Goal: Task Accomplishment & Management: Manage account settings

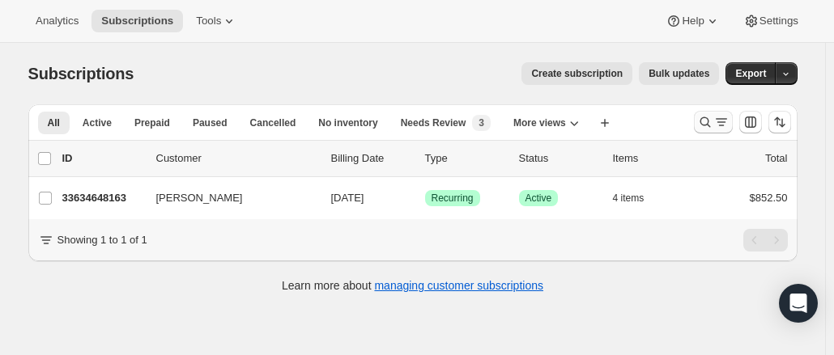
click at [712, 117] on icon "Search and filter results" at bounding box center [705, 122] width 16 height 16
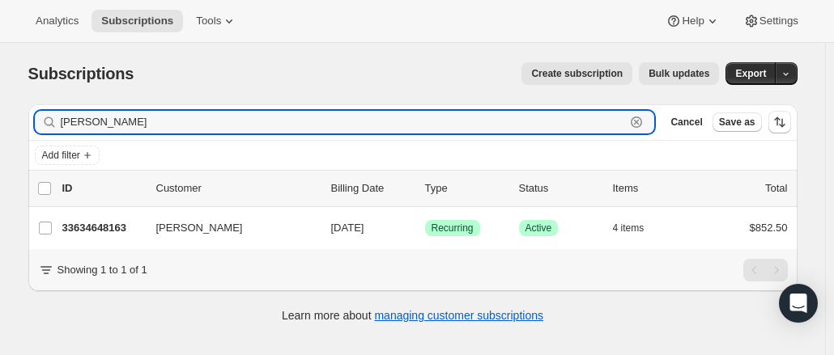
click at [642, 122] on icon "button" at bounding box center [636, 122] width 11 height 11
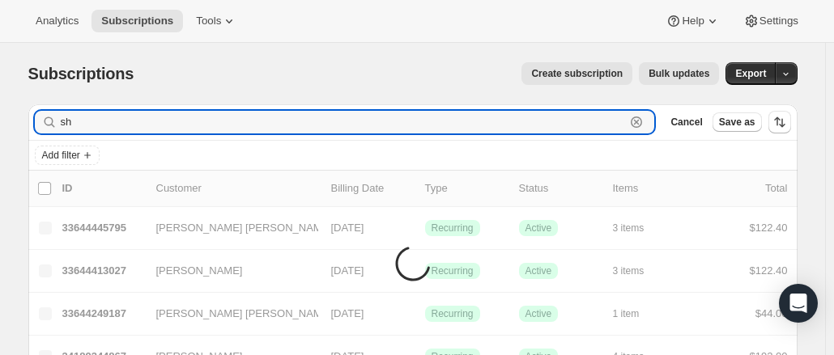
type input "s"
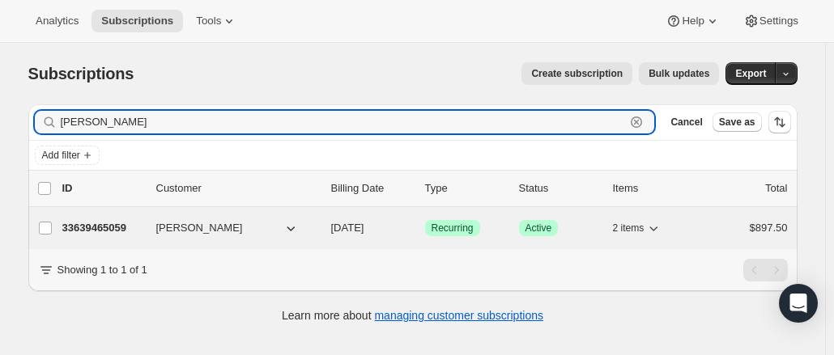
type input "summey"
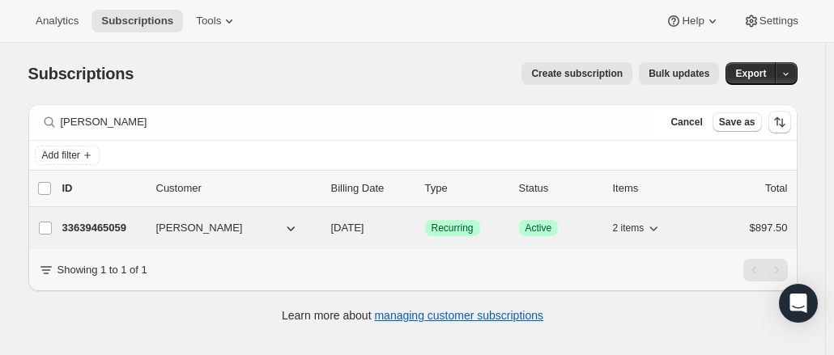
click at [180, 236] on div "33639465059 Shala Summey 02/01/2026 Success Recurring Success Active 2 items $8…" at bounding box center [424, 228] width 725 height 23
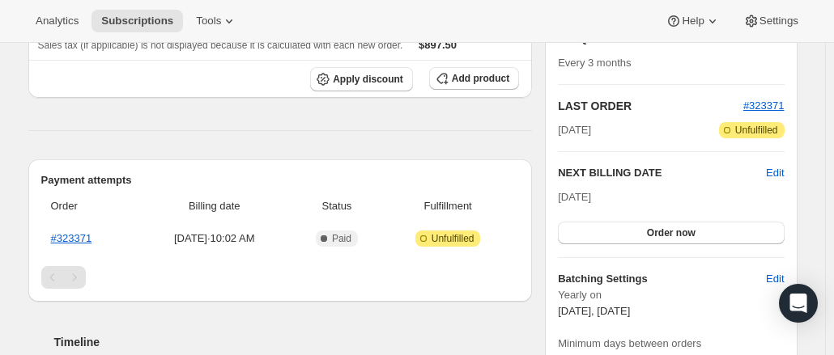
scroll to position [66, 0]
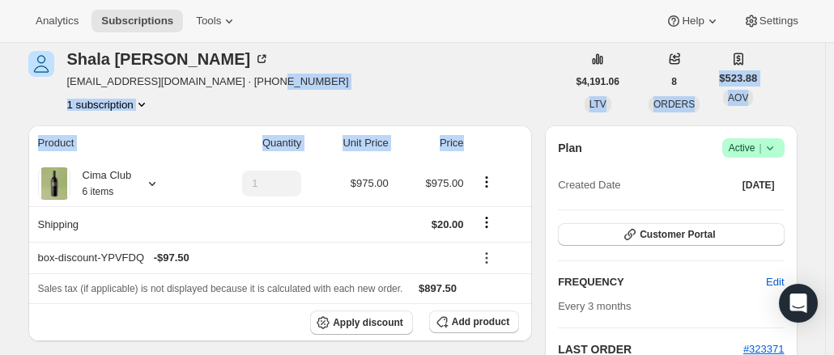
drag, startPoint x: 532, startPoint y: 126, endPoint x: 512, endPoint y: 121, distance: 21.0
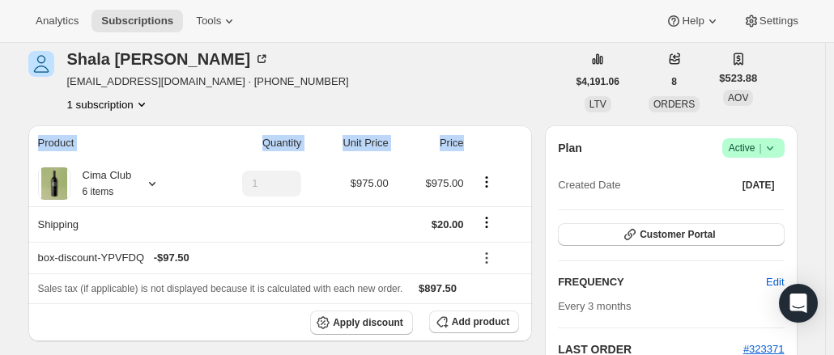
click at [517, 132] on th at bounding box center [501, 143] width 64 height 36
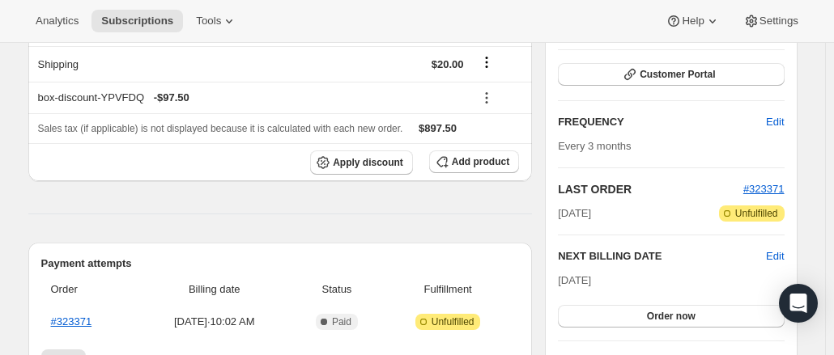
scroll to position [0, 0]
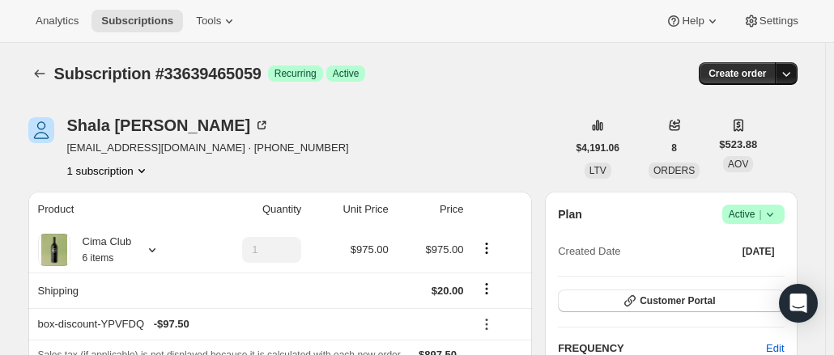
click at [793, 69] on icon "button" at bounding box center [786, 74] width 16 height 16
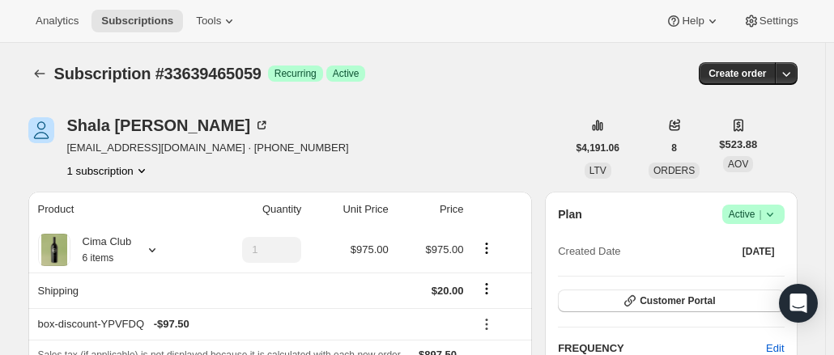
click at [776, 220] on icon at bounding box center [770, 214] width 16 height 16
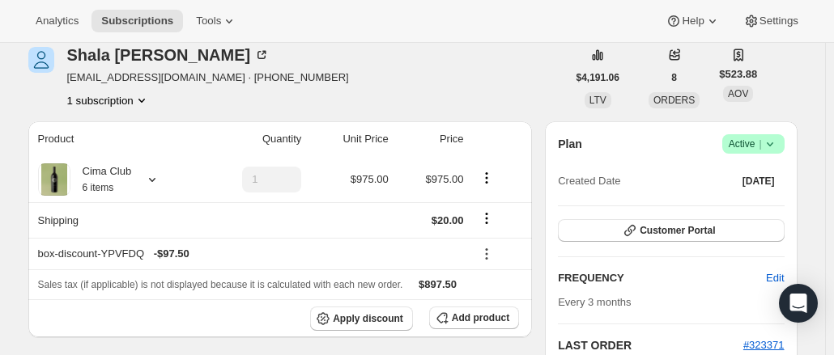
scroll to position [69, 0]
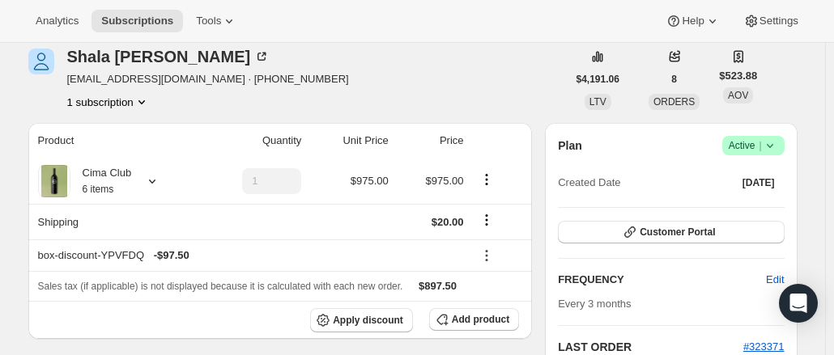
click at [784, 147] on span "Success Active |" at bounding box center [753, 145] width 62 height 19
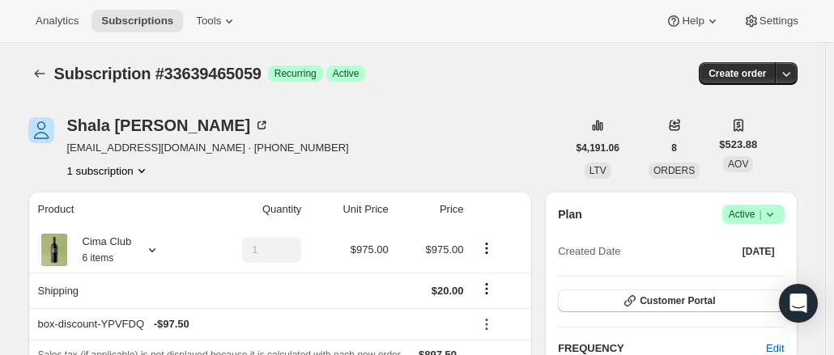
scroll to position [1, 0]
click at [778, 212] on icon at bounding box center [770, 214] width 16 height 16
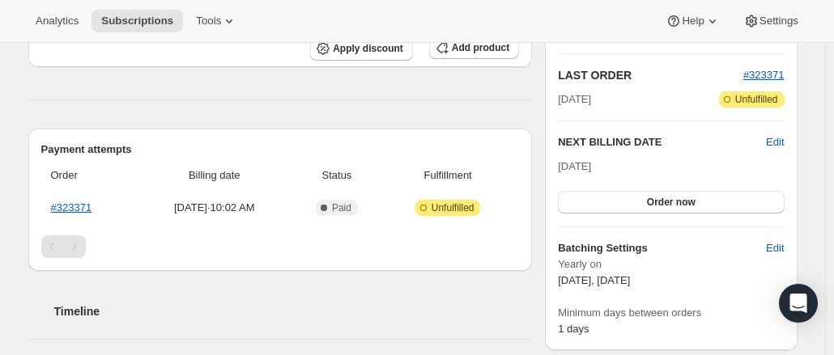
scroll to position [329, 0]
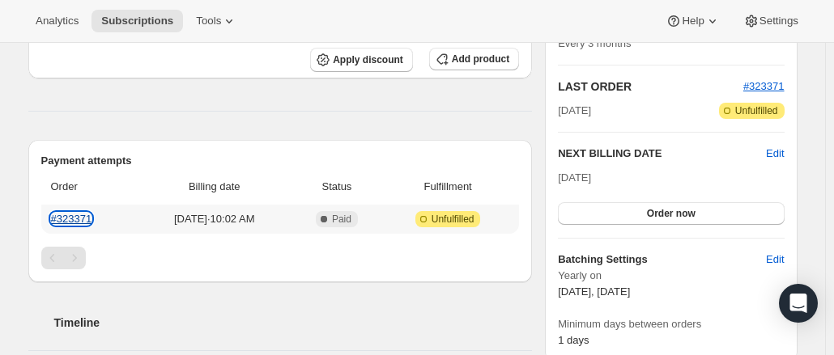
click at [76, 222] on link "#323371" at bounding box center [71, 219] width 41 height 12
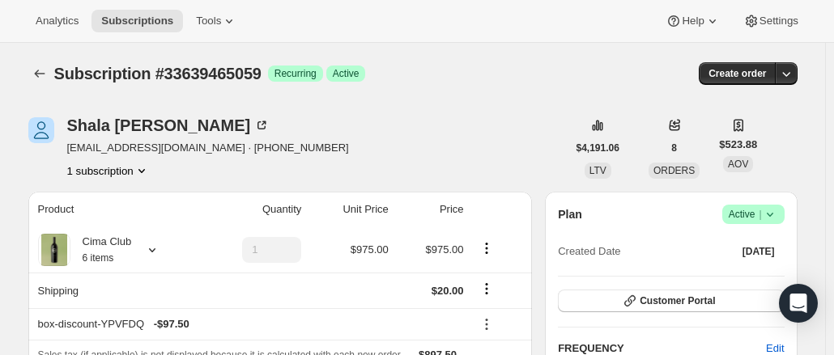
click at [772, 209] on icon at bounding box center [770, 214] width 16 height 16
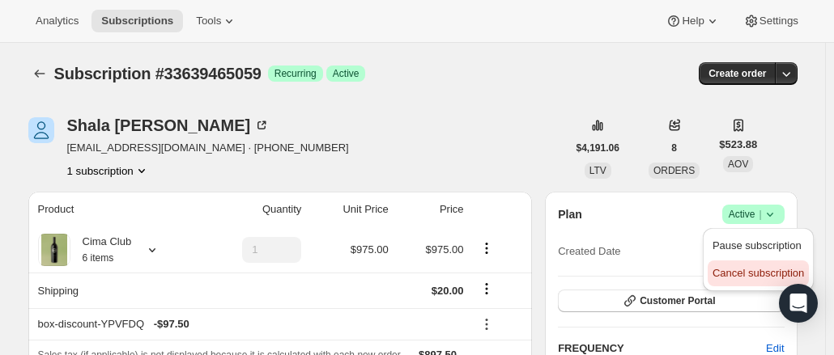
click at [750, 278] on span "Cancel subscription" at bounding box center [757, 273] width 91 height 12
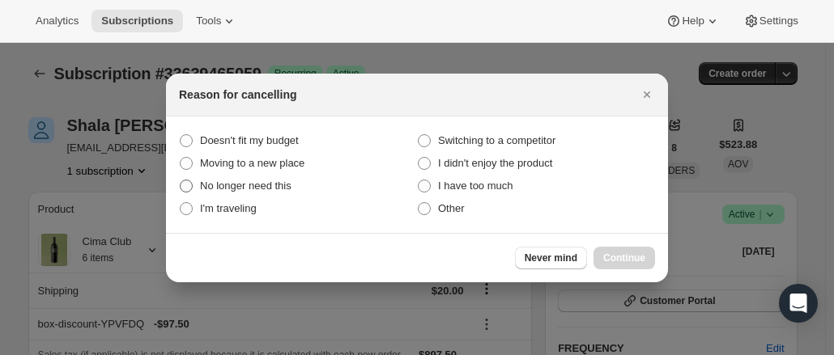
click at [277, 184] on span "No longer need this" at bounding box center [245, 186] width 91 height 12
click at [181, 181] on this "No longer need this" at bounding box center [180, 180] width 1 height 1
radio this "true"
click at [624, 260] on span "Continue" at bounding box center [624, 258] width 42 height 13
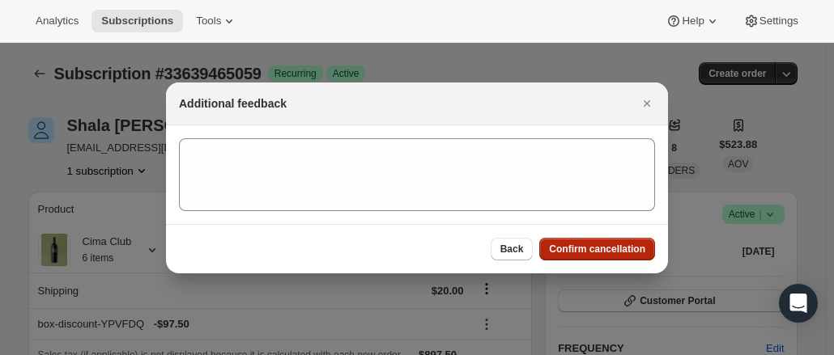
click at [601, 249] on span "Confirm cancellation" at bounding box center [597, 249] width 96 height 13
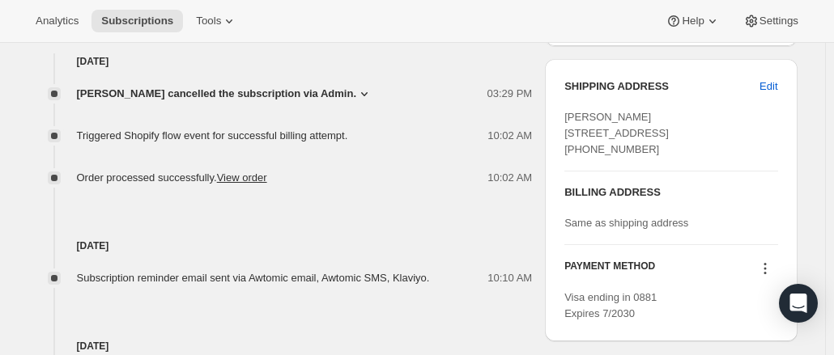
scroll to position [733, 0]
click at [356, 95] on icon at bounding box center [364, 95] width 16 height 16
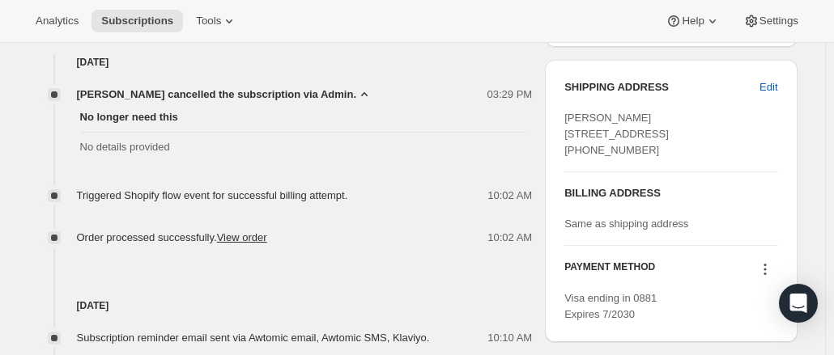
click at [356, 95] on icon at bounding box center [364, 95] width 16 height 16
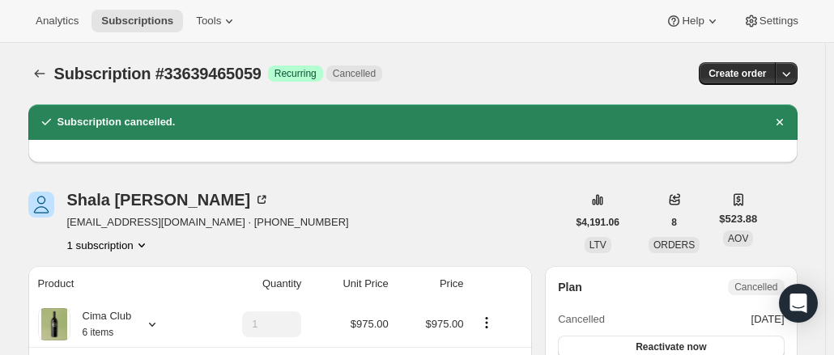
scroll to position [397, 0]
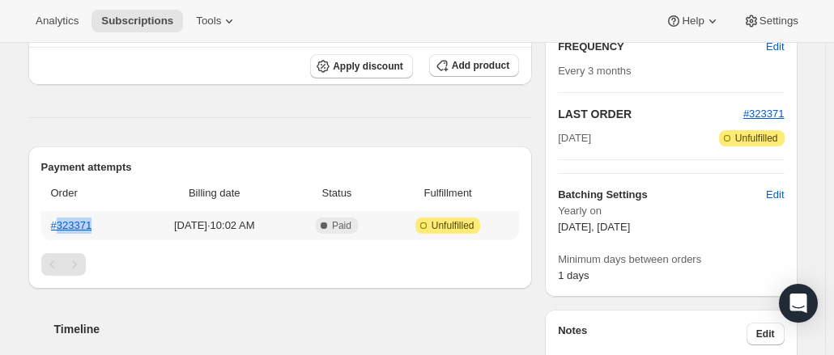
drag, startPoint x: 104, startPoint y: 229, endPoint x: 58, endPoint y: 232, distance: 45.4
click at [58, 232] on th "#323371" at bounding box center [89, 225] width 96 height 29
copy link "323371"
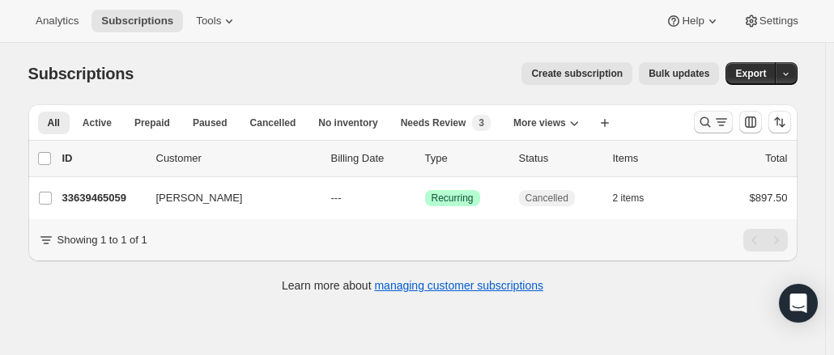
click at [713, 117] on icon "Search and filter results" at bounding box center [705, 122] width 16 height 16
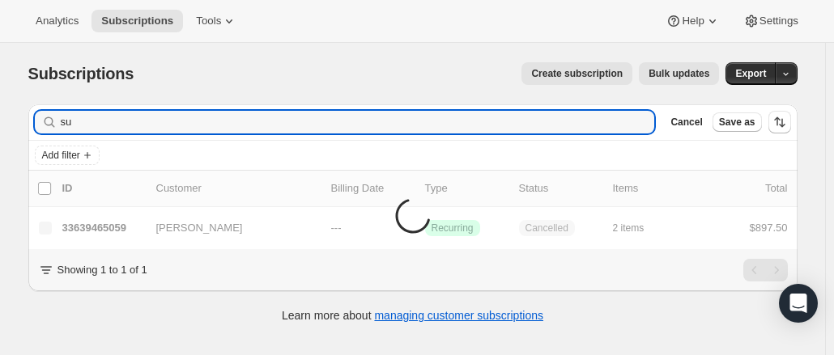
type input "s"
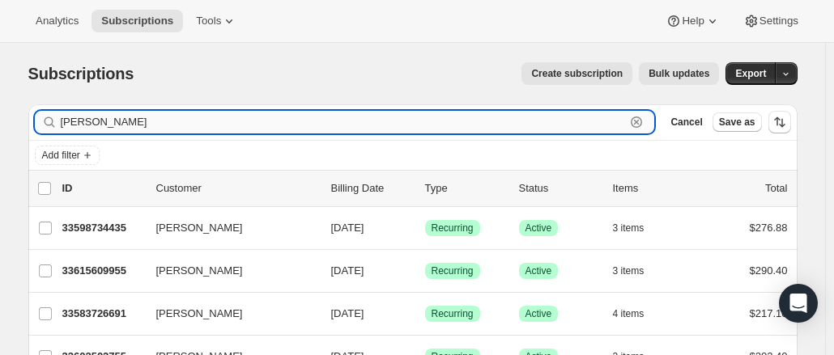
click at [157, 130] on input "erin s" at bounding box center [343, 122] width 565 height 23
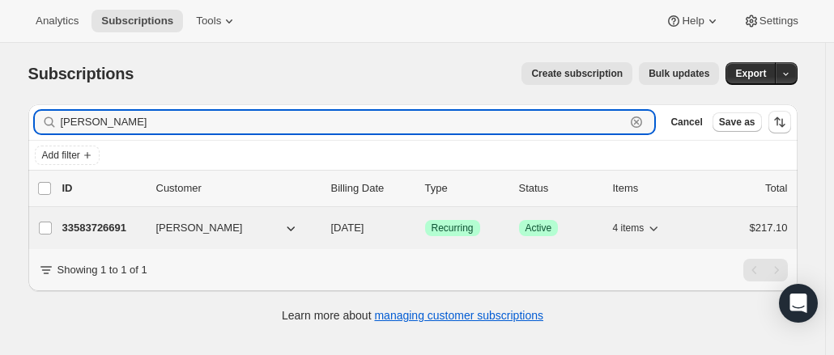
type input "erin shei"
click at [628, 227] on span "4 items" at bounding box center [629, 228] width 32 height 13
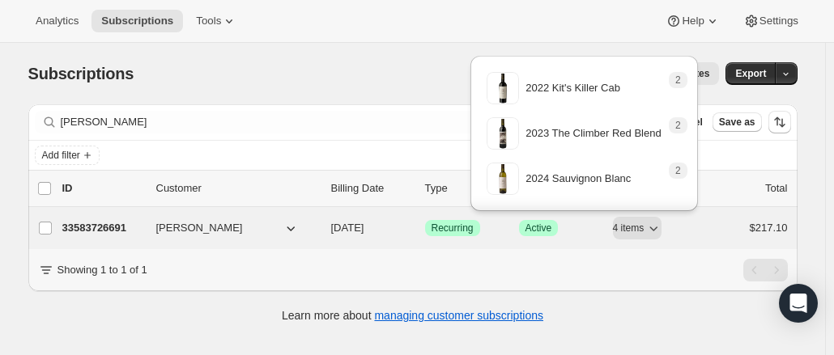
click at [87, 227] on p "33583726691" at bounding box center [102, 228] width 81 height 16
